Goal: Use online tool/utility: Use online tool/utility

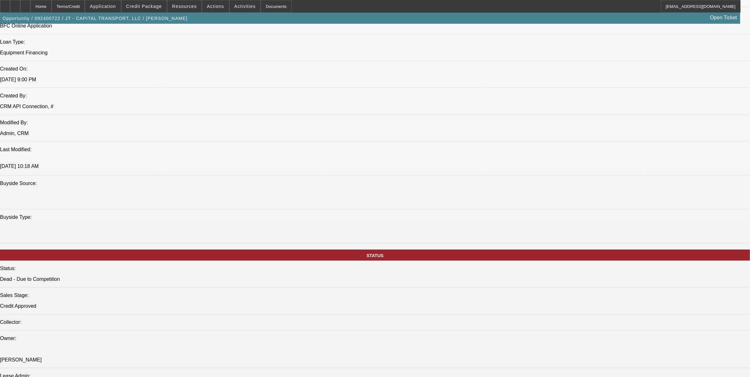
select select "0"
select select "2"
select select "0"
select select "2"
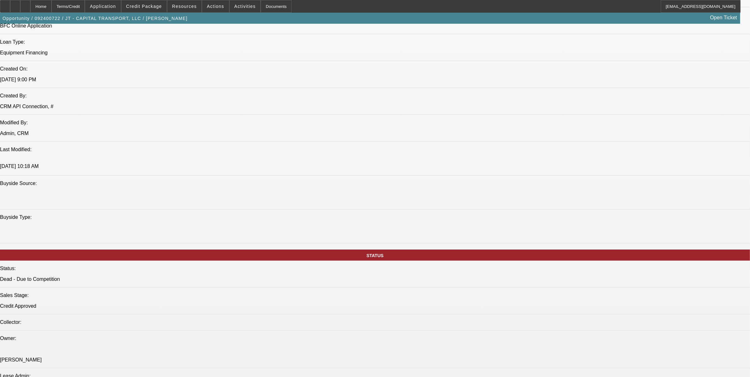
select select "0"
select select "2"
select select "0"
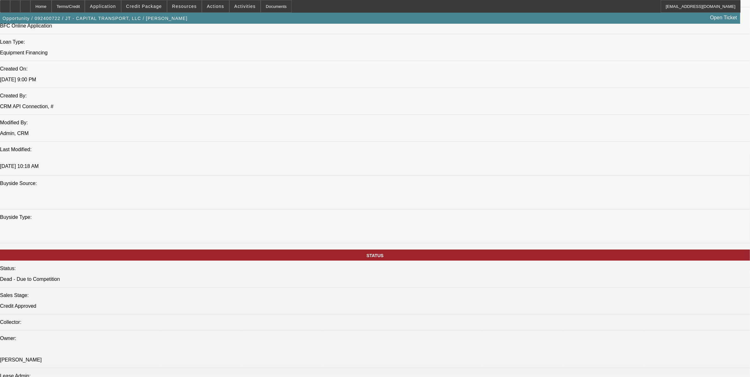
select select "2"
select select "0"
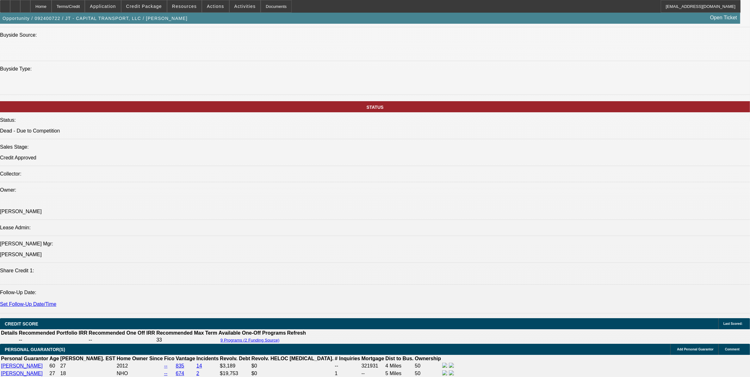
select select "1"
select select "2"
select select "6"
select select "1"
select select "2"
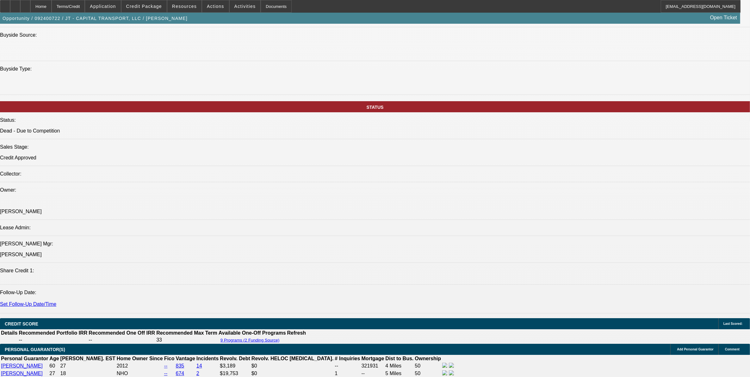
select select "6"
select select "1"
select select "2"
select select "6"
select select "1"
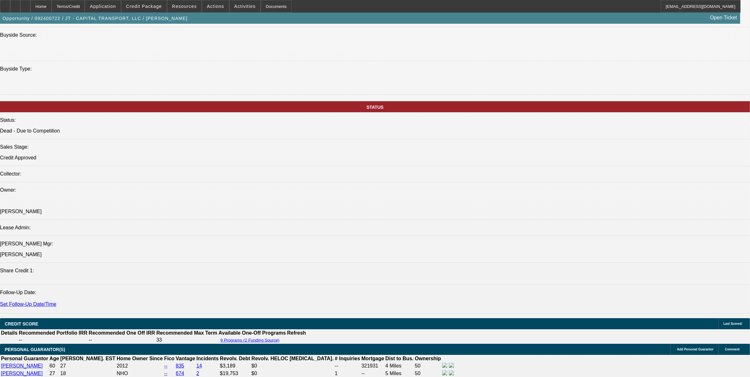
select select "2"
select select "6"
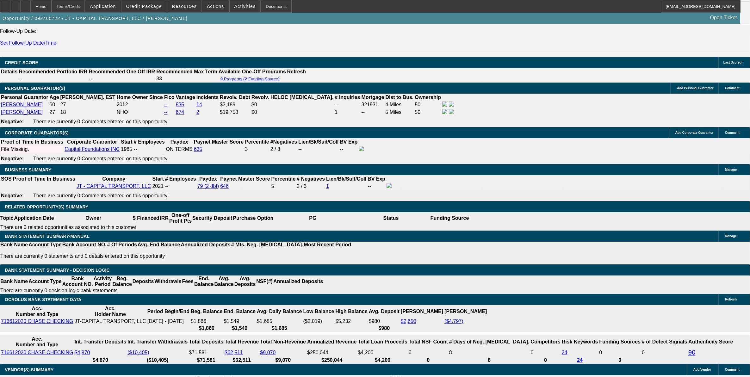
scroll to position [929, 0]
